Goal: Task Accomplishment & Management: Complete application form

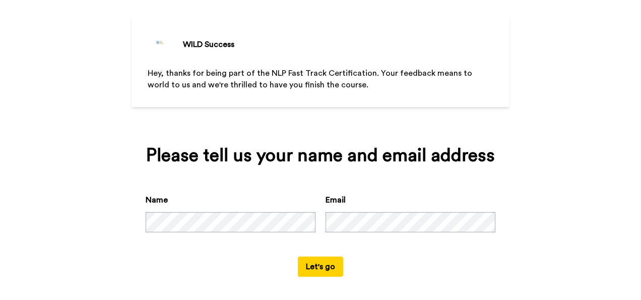
scroll to position [53, 0]
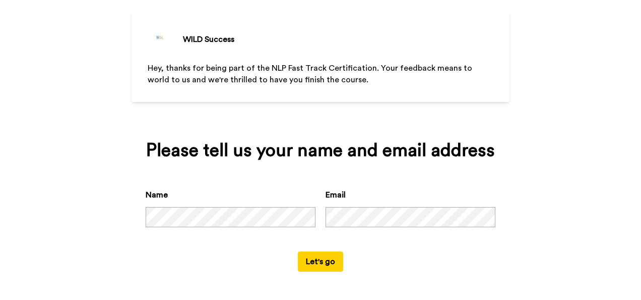
click at [314, 261] on button "Let's go" at bounding box center [320, 261] width 45 height 20
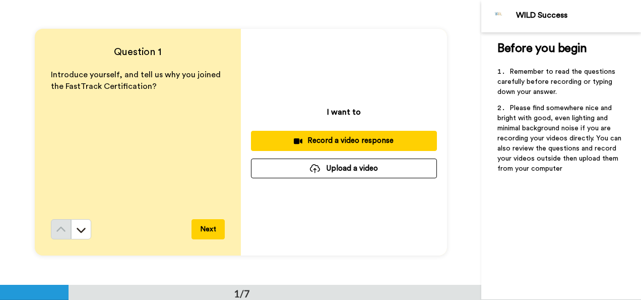
click at [353, 167] on button "Upload a video" at bounding box center [344, 168] width 186 height 20
click at [361, 138] on div "Record a video response" at bounding box center [344, 140] width 170 height 11
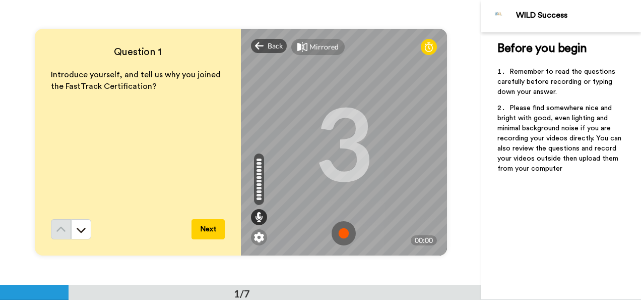
click at [341, 234] on img at bounding box center [344, 233] width 24 height 24
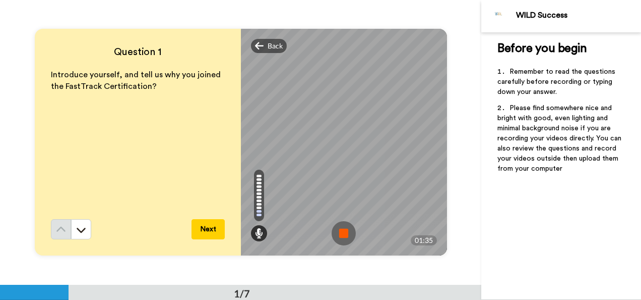
click at [341, 234] on img at bounding box center [344, 233] width 24 height 24
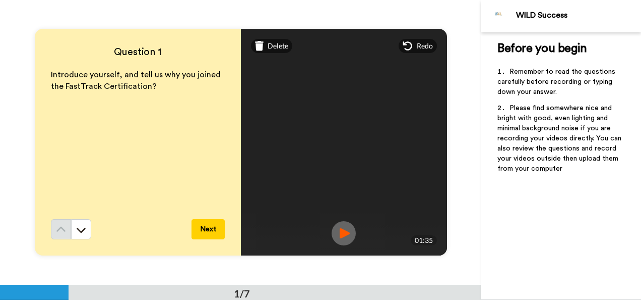
click at [207, 225] on button "Next" at bounding box center [208, 229] width 33 height 20
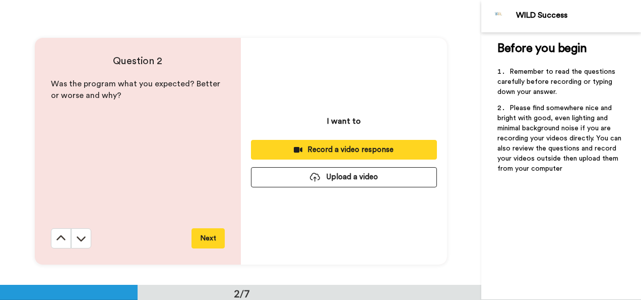
scroll to position [284, 0]
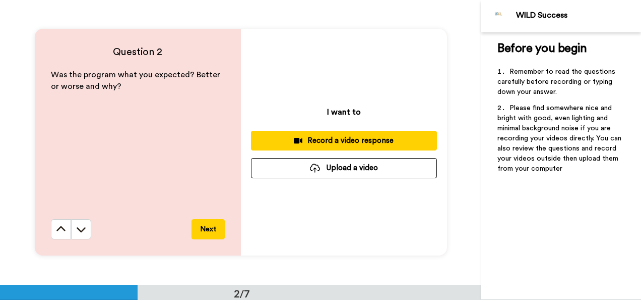
click at [205, 228] on button "Next" at bounding box center [208, 229] width 33 height 20
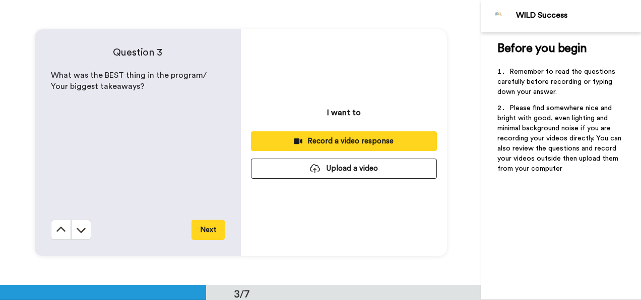
scroll to position [569, 0]
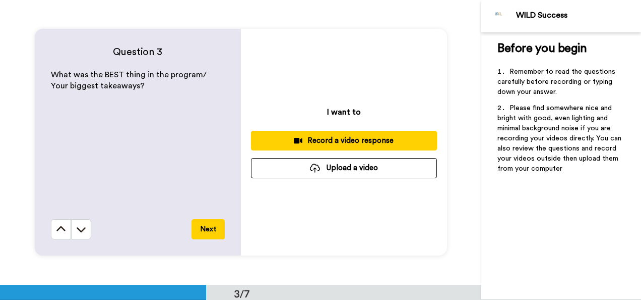
click at [207, 227] on button "Next" at bounding box center [208, 229] width 33 height 20
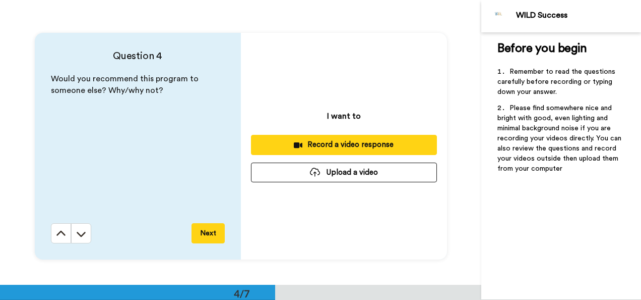
scroll to position [853, 0]
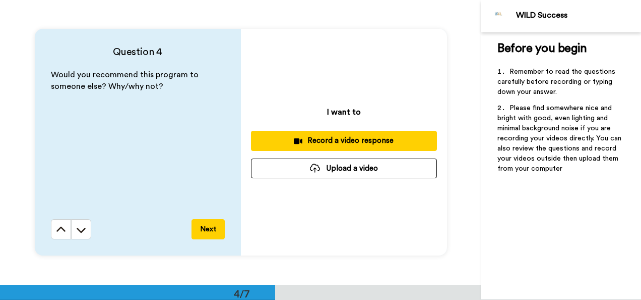
click at [207, 227] on button "Next" at bounding box center [208, 229] width 33 height 20
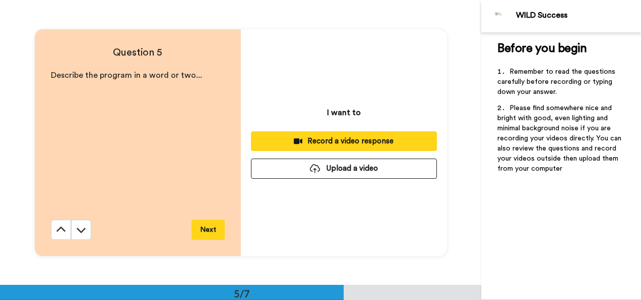
scroll to position [1137, 0]
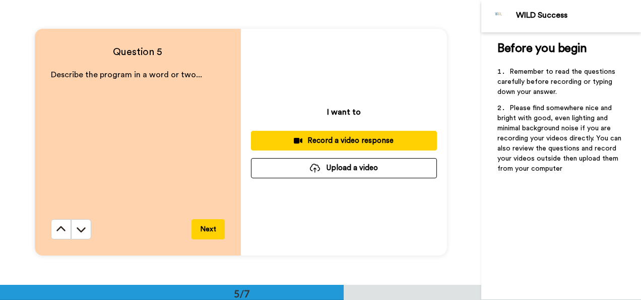
click at [207, 227] on button "Next" at bounding box center [208, 229] width 33 height 20
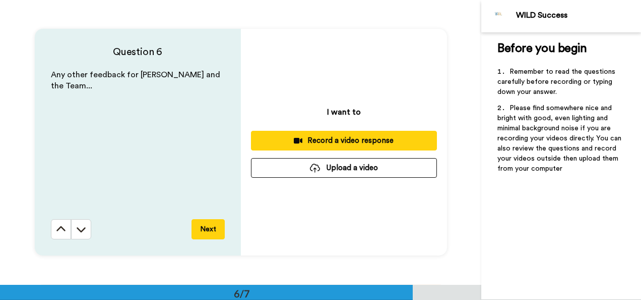
scroll to position [1422, 0]
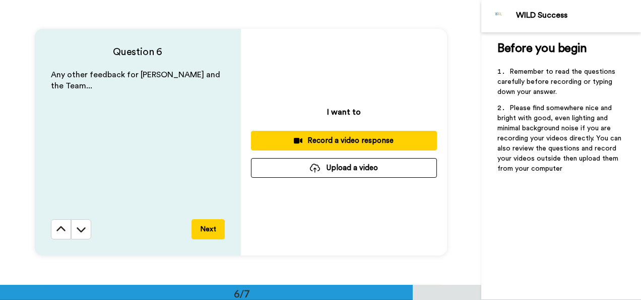
click at [207, 227] on button "Next" at bounding box center [208, 229] width 33 height 20
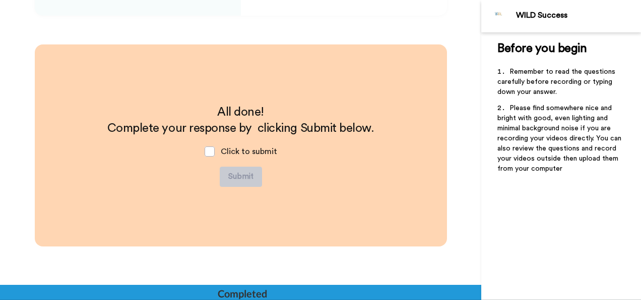
scroll to position [1664, 0]
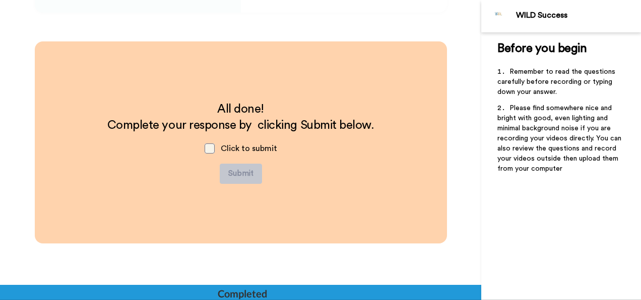
click at [210, 146] on span at bounding box center [210, 148] width 10 height 10
click at [238, 171] on button "Submit" at bounding box center [241, 173] width 42 height 20
